Goal: Navigation & Orientation: Go to known website

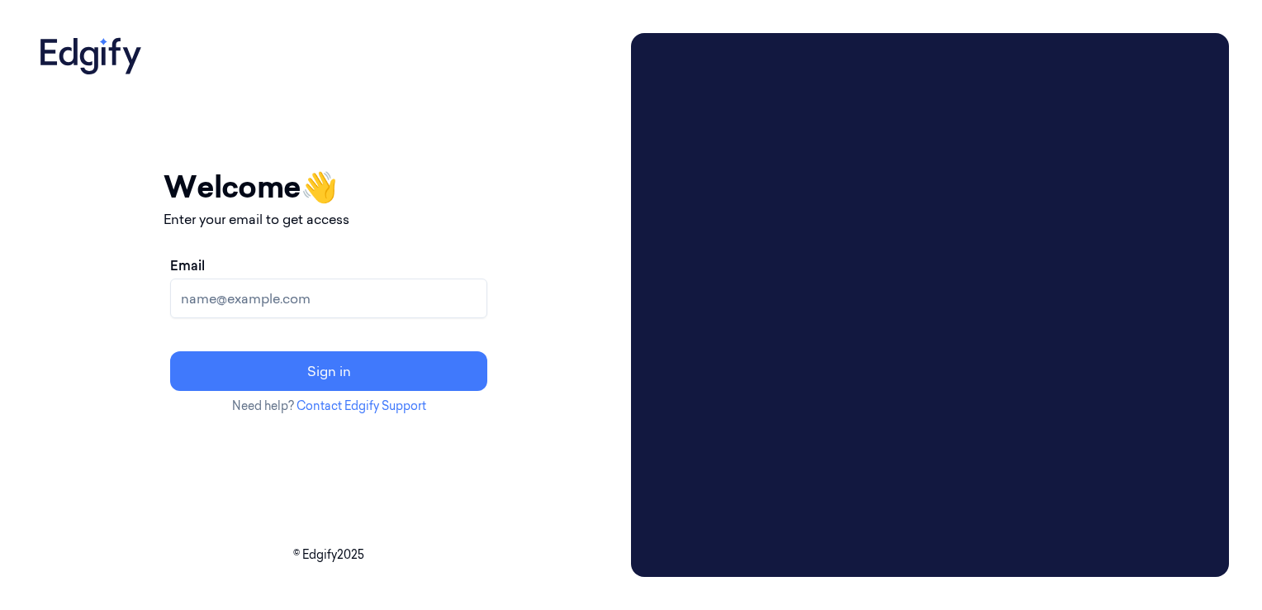
click at [112, 309] on div "Your session expired - please log in again Email sent - check your inbox for th…" at bounding box center [328, 305] width 591 height 544
